Goal: Task Accomplishment & Management: Use online tool/utility

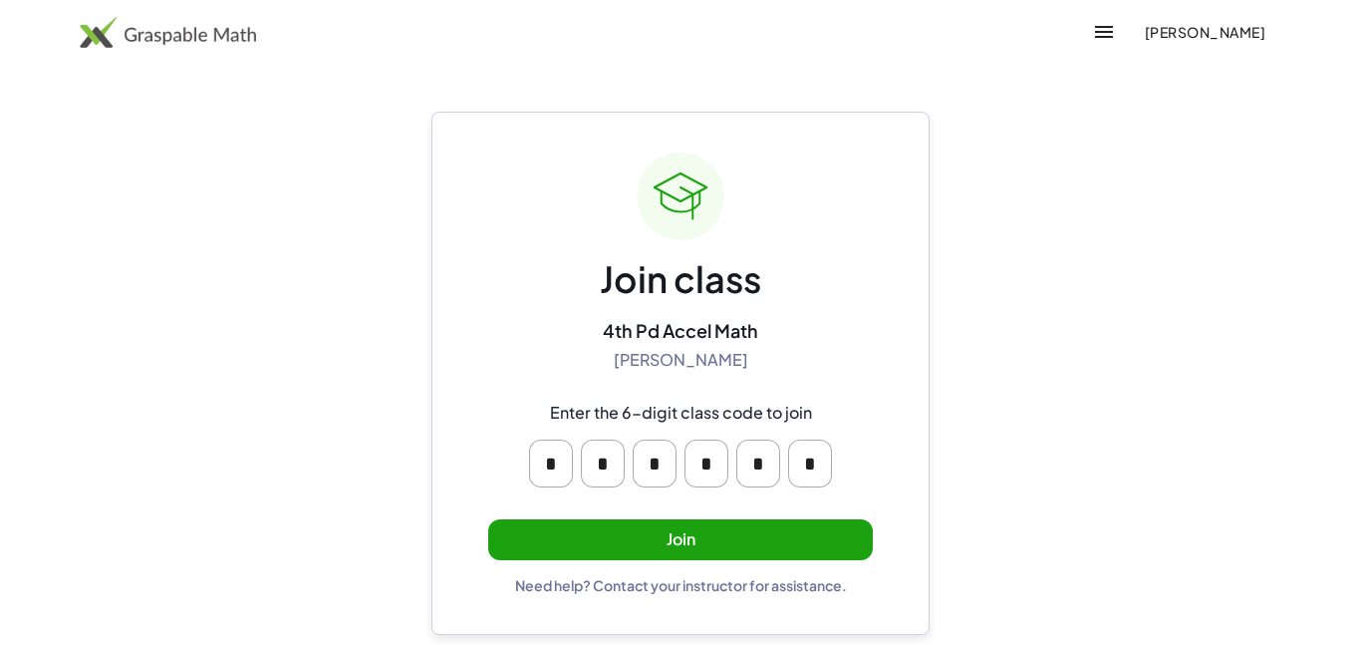
click at [693, 551] on button "Join" at bounding box center [680, 539] width 385 height 41
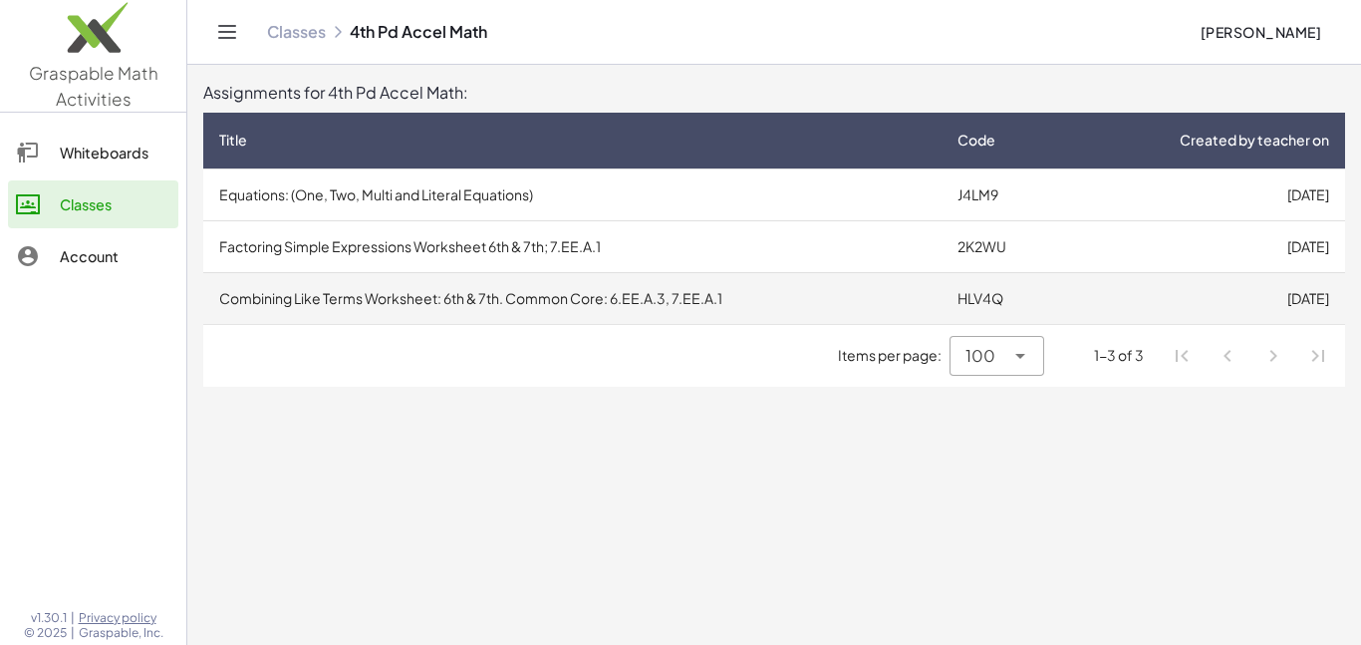
click at [291, 297] on td "Combining Like Terms Worksheet: 6th & 7th. Common Core: 6.EE.A.3, 7.EE.A.1" at bounding box center [572, 298] width 738 height 52
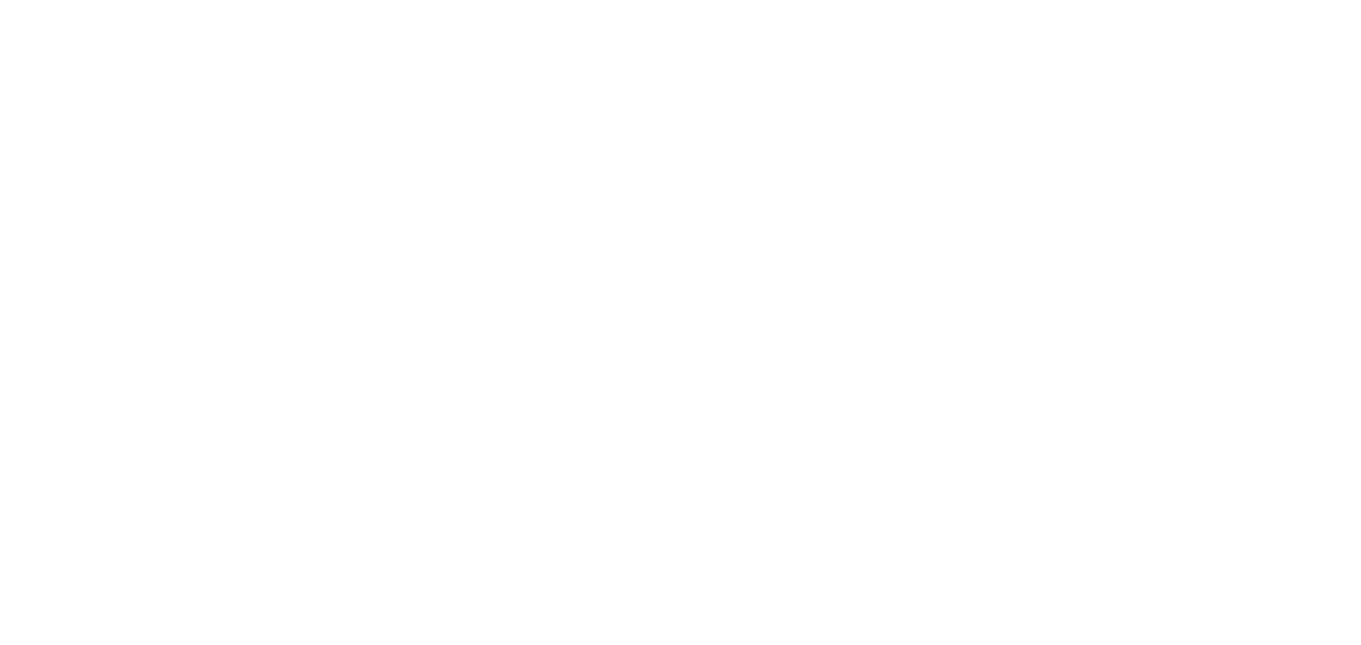
click at [0, 0] on div at bounding box center [0, 0] width 0 height 0
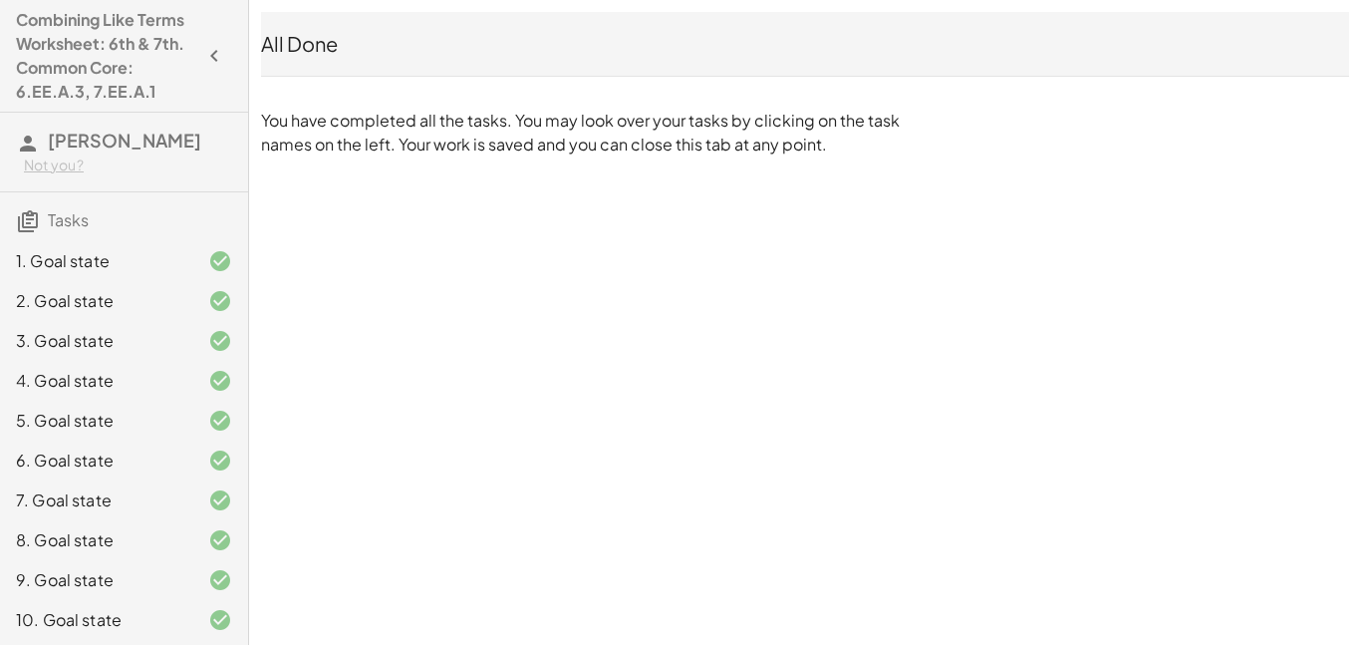
click at [0, 0] on div "Combining Like Terms Worksheet: 6th & 7th. Common Core: 6.EE.A.3, 7.EE.A.1 [PER…" at bounding box center [0, 0] width 0 height 0
